Goal: Learn about a topic: Learn about a topic

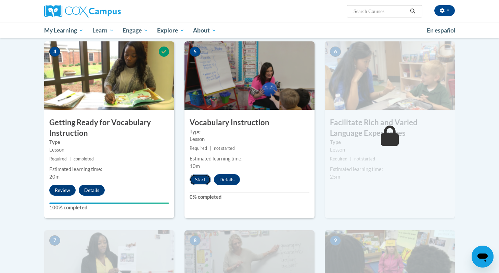
click at [199, 176] on button "Start" at bounding box center [200, 179] width 21 height 11
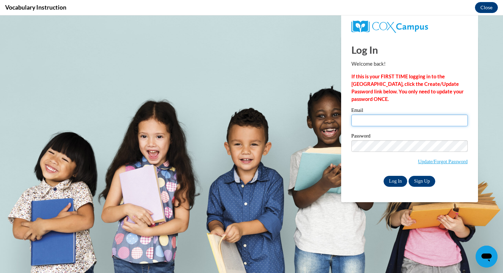
type input "sldonaldson1s@semo.edu"
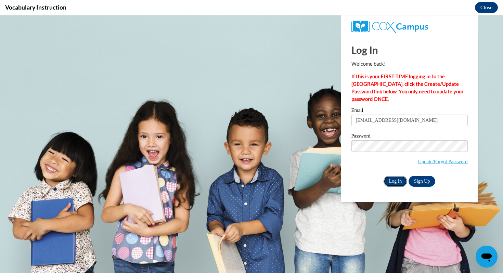
click at [395, 179] on input "Log In" at bounding box center [396, 181] width 24 height 11
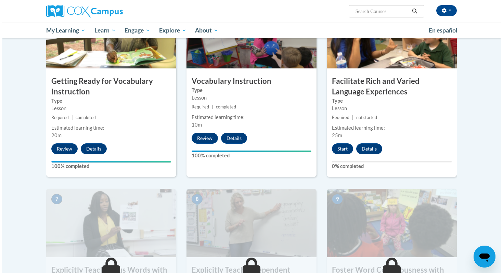
scroll to position [374, 0]
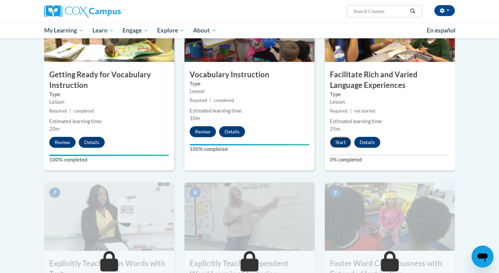
click at [345, 145] on button "Start" at bounding box center [340, 142] width 21 height 11
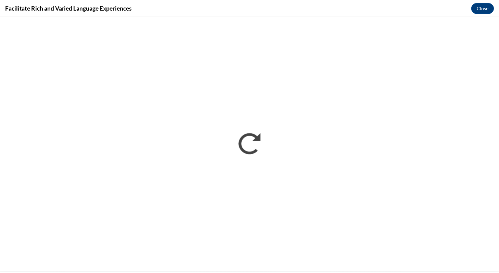
scroll to position [0, 0]
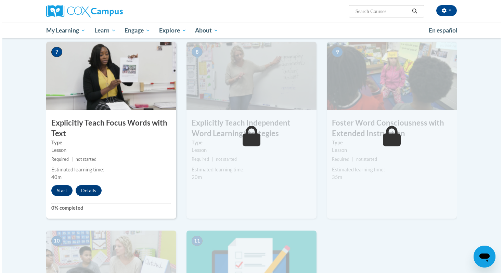
scroll to position [523, 0]
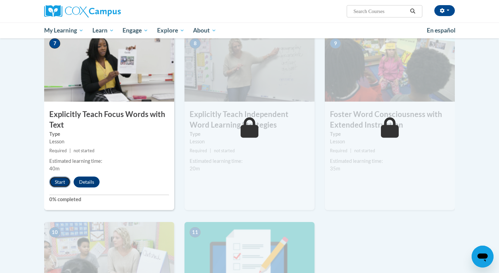
click at [60, 181] on button "Start" at bounding box center [59, 182] width 21 height 11
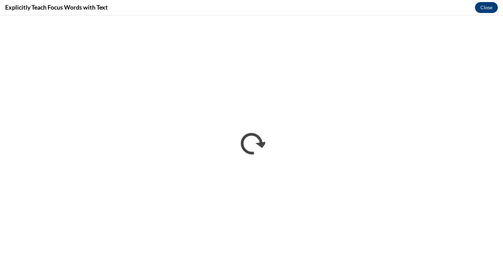
scroll to position [0, 0]
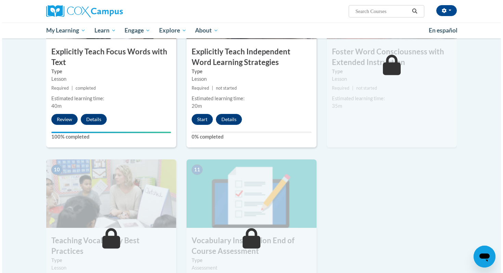
scroll to position [568, 0]
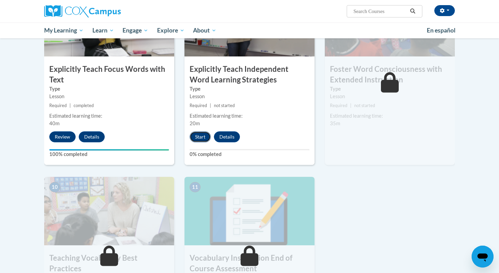
click at [200, 136] on button "Start" at bounding box center [200, 136] width 21 height 11
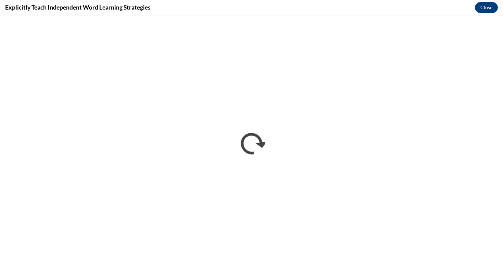
scroll to position [0, 0]
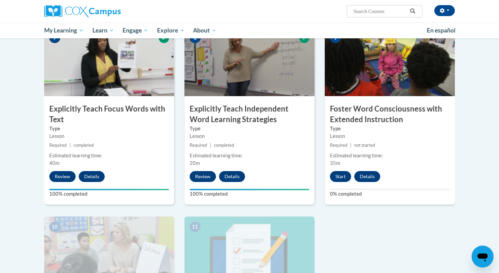
scroll to position [552, 0]
